Goal: Find specific page/section: Find specific page/section

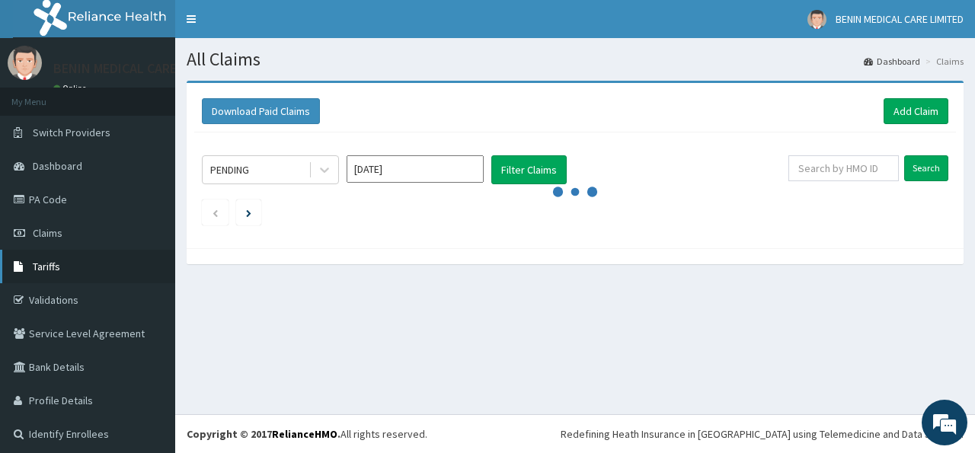
click at [42, 268] on span "Tariffs" at bounding box center [46, 267] width 27 height 14
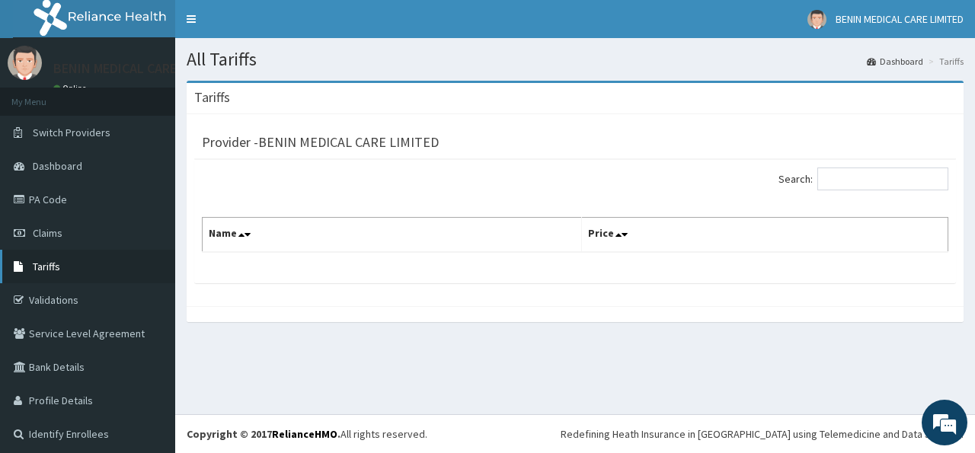
click at [48, 269] on span "Tariffs" at bounding box center [46, 267] width 27 height 14
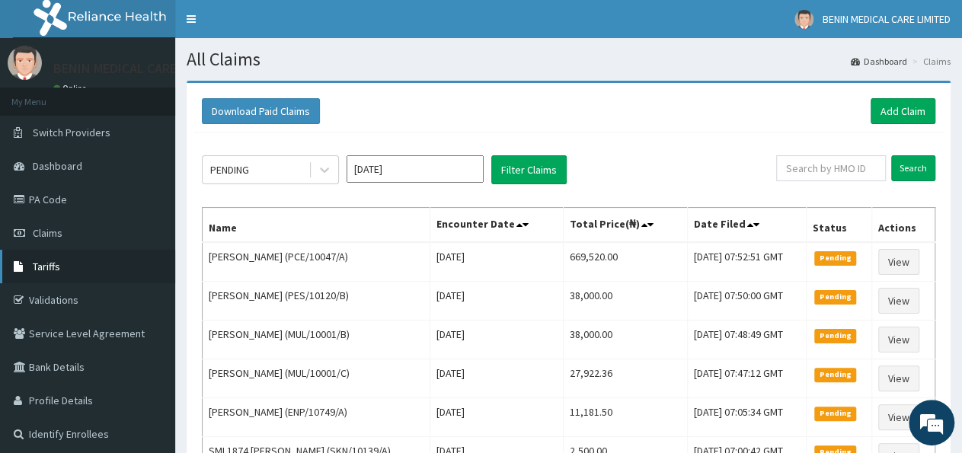
click at [45, 267] on span "Tariffs" at bounding box center [46, 267] width 27 height 14
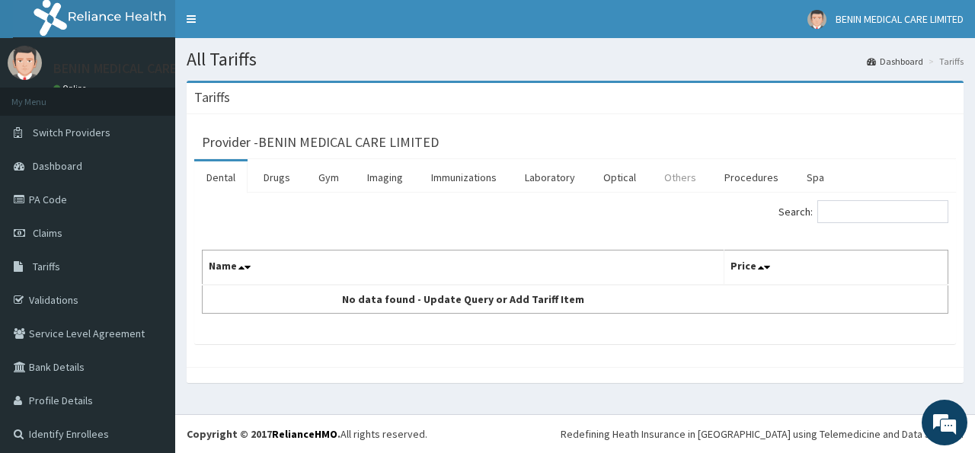
click at [682, 174] on link "Others" at bounding box center [680, 177] width 56 height 32
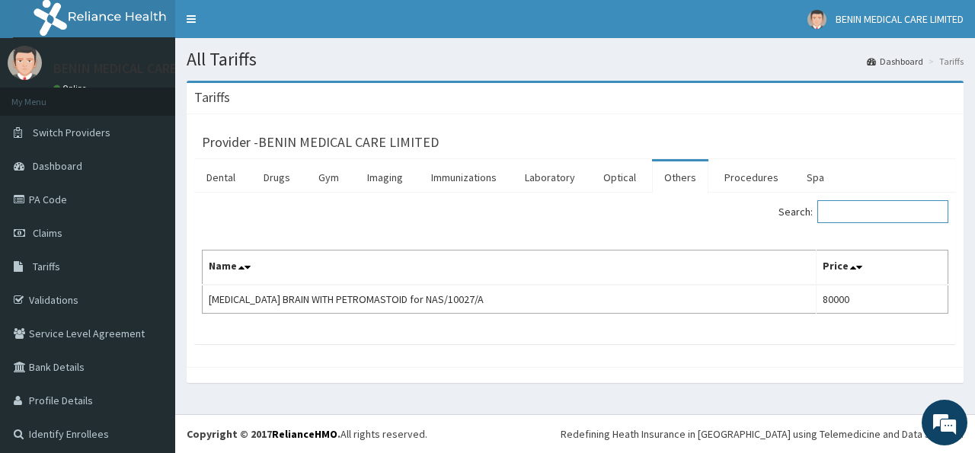
click at [834, 215] on input "Search:" at bounding box center [882, 211] width 131 height 23
paste input "Vaginal [MEDICAL_DATA] and [MEDICAL_DATA]"
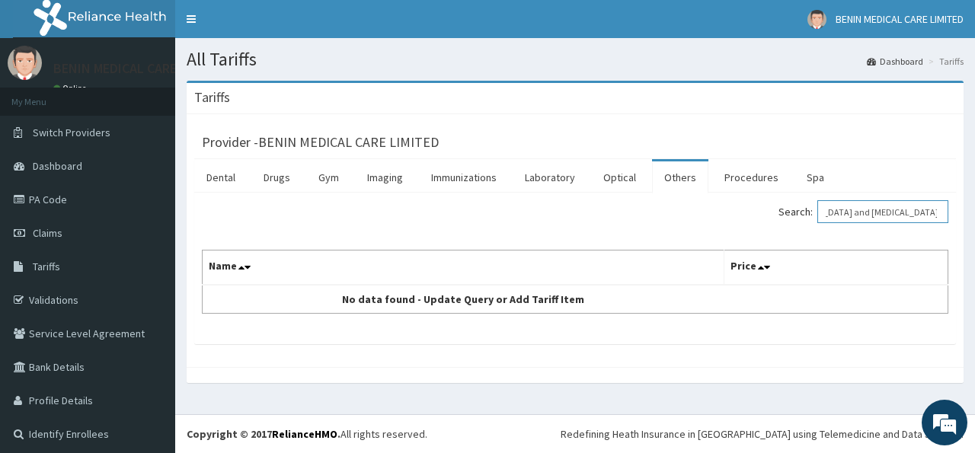
drag, startPoint x: 927, startPoint y: 210, endPoint x: 436, endPoint y: 242, distance: 492.2
click at [436, 242] on div "Search: Vaginal Hysterectomy and Repair of Cystocele Name Price No data found -…" at bounding box center [575, 256] width 746 height 113
type input "V"
click at [677, 168] on link "Others" at bounding box center [680, 177] width 56 height 32
